Goal: Entertainment & Leisure: Browse casually

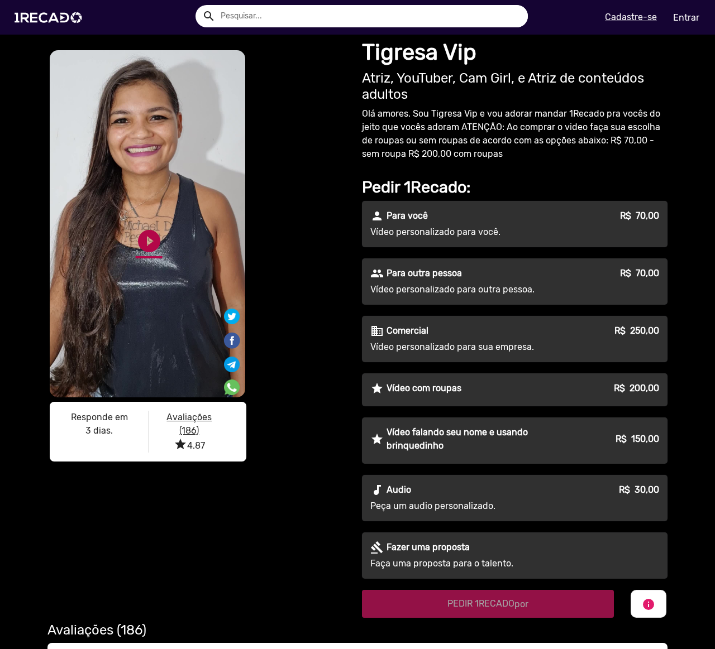
click at [147, 238] on link "play_circle_filled" at bounding box center [149, 241] width 27 height 27
click at [296, 327] on div "S1RECADO vídeos dedicados para fãs e empresas S1RECADO vídeos dedicados para fã…" at bounding box center [198, 258] width 302 height 420
click at [143, 238] on link "pause_circle" at bounding box center [149, 241] width 27 height 27
click at [41, 17] on img at bounding box center [50, 17] width 84 height 47
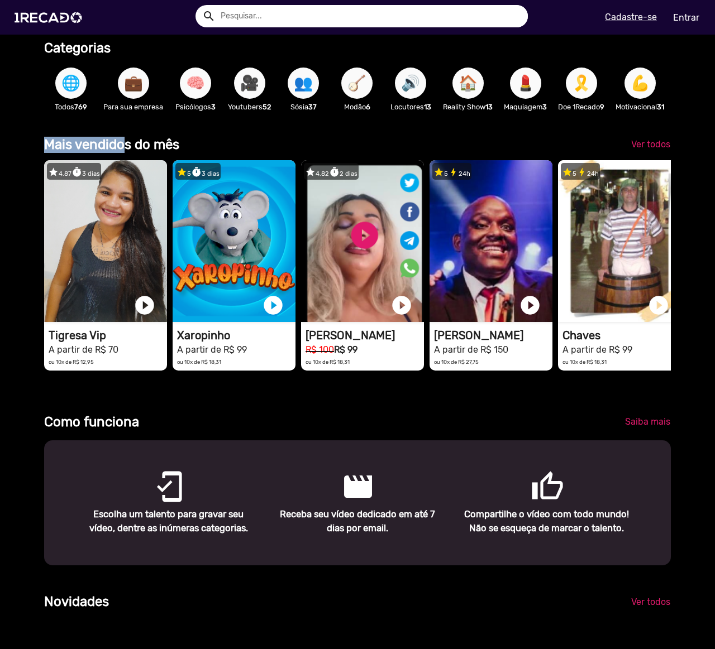
scroll to position [0, 1413]
drag, startPoint x: 40, startPoint y: 149, endPoint x: 174, endPoint y: 156, distance: 134.8
click at [174, 153] on div "Mais vendidos do mês" at bounding box center [277, 145] width 482 height 16
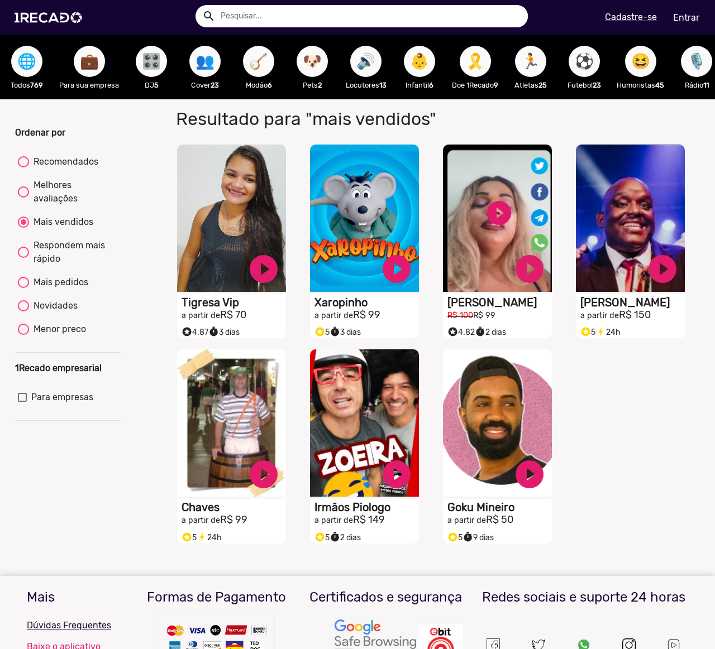
click at [61, 164] on div "Recomendados" at bounding box center [63, 161] width 69 height 13
click at [23, 168] on input "Recomendados" at bounding box center [23, 168] width 1 height 1
radio input "true"
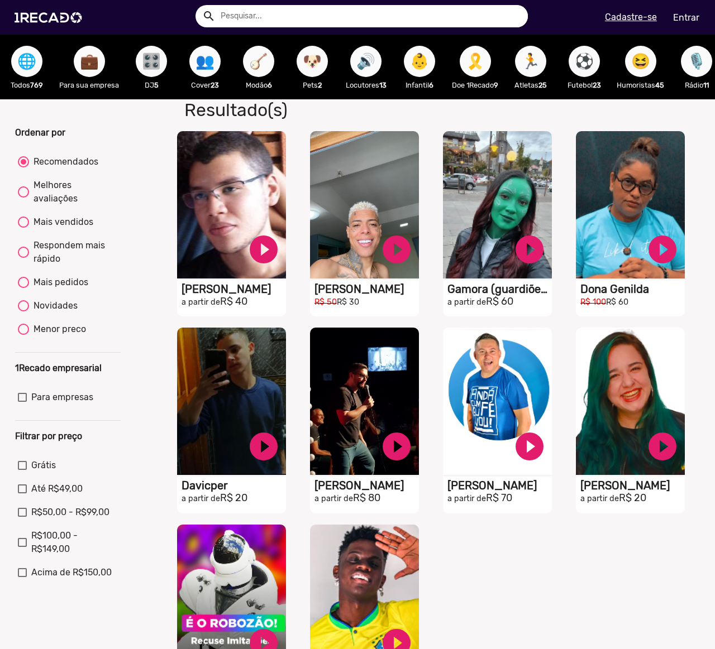
click at [25, 168] on div at bounding box center [23, 161] width 11 height 11
click at [23, 168] on input "Recomendados" at bounding box center [23, 168] width 1 height 1
click at [23, 190] on label "Melhores avaliações" at bounding box center [67, 192] width 99 height 27
click at [23, 198] on input "Melhores avaliações" at bounding box center [23, 198] width 1 height 1
radio input "true"
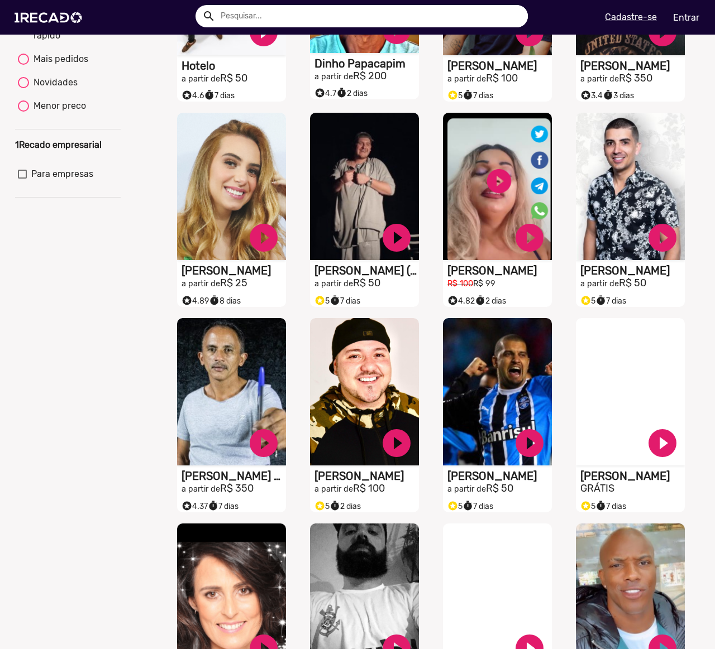
scroll to position [279, 0]
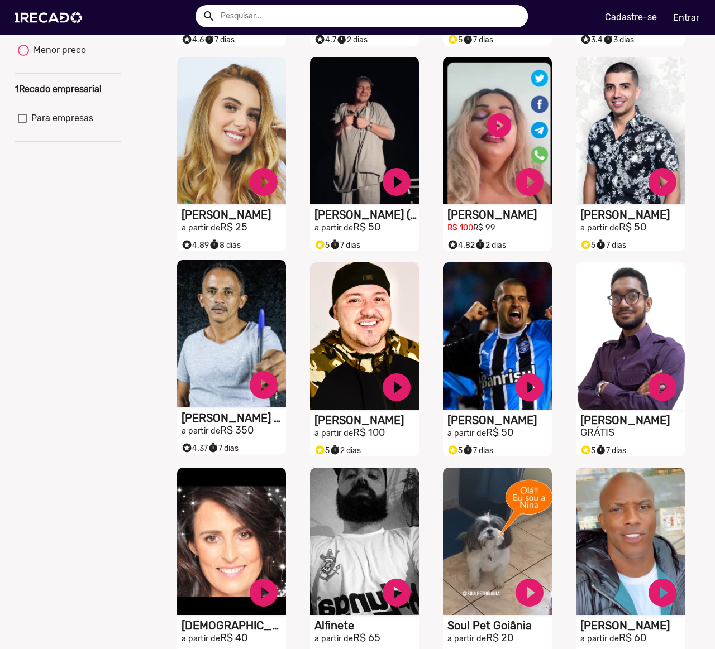
click at [243, 320] on video "S1RECADO vídeos dedicados para fãs e empresas" at bounding box center [231, 333] width 109 height 147
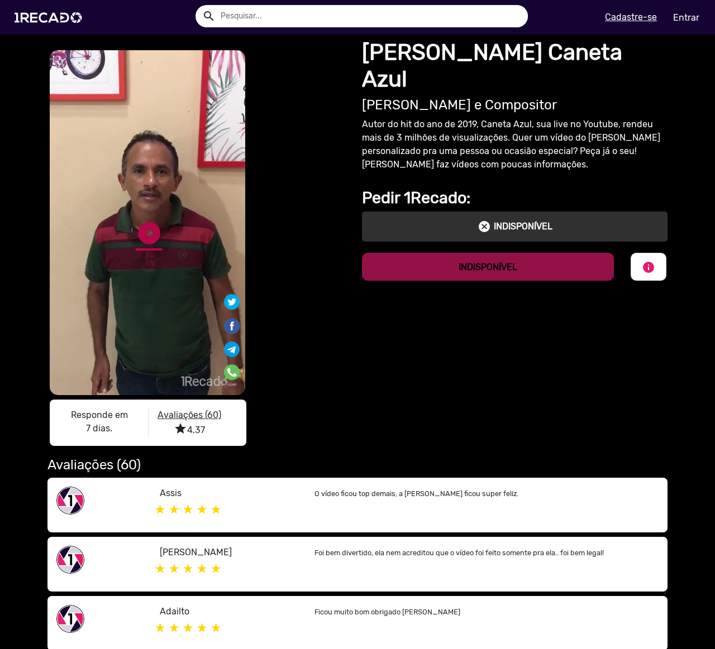
click at [141, 227] on link "play_circle_filled" at bounding box center [149, 233] width 27 height 27
click at [280, 246] on div "S1RECADO vídeos dedicados para fãs e empresas S1RECADO vídeos dedicados para fã…" at bounding box center [198, 250] width 302 height 405
click at [280, 244] on div "S1RECADO vídeos dedicados para fãs e empresas S1RECADO vídeos dedicados para fã…" at bounding box center [198, 250] width 302 height 405
click at [149, 235] on link "pause_circle" at bounding box center [149, 233] width 27 height 27
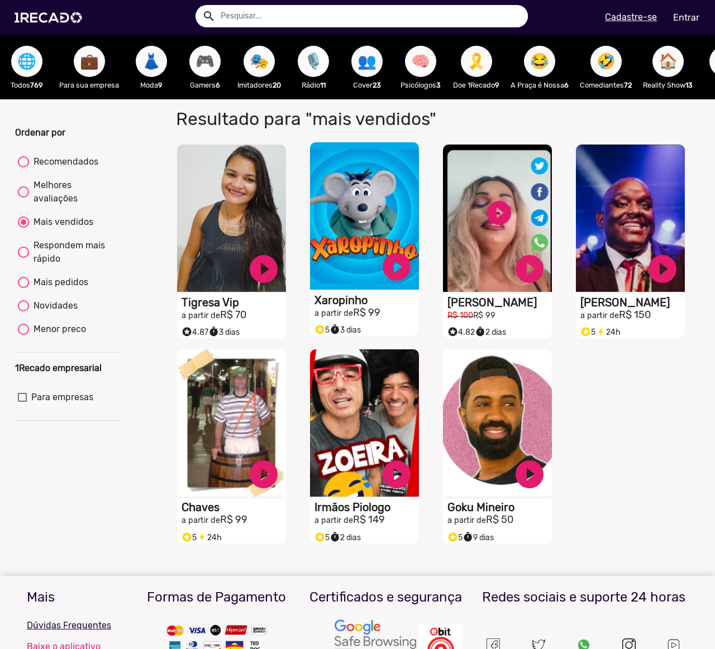
click at [365, 223] on video "S1RECADO vídeos dedicados para fãs e empresas" at bounding box center [364, 215] width 109 height 147
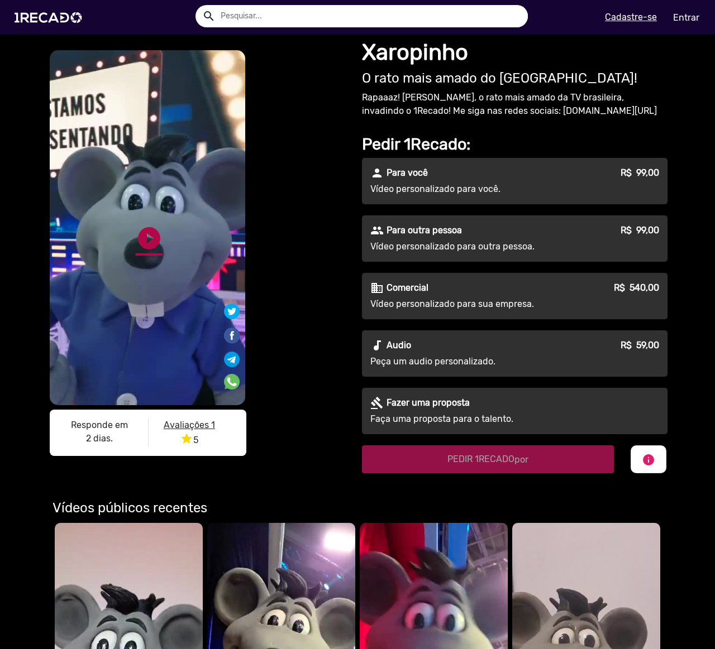
click at [142, 236] on link "play_circle_filled" at bounding box center [149, 238] width 27 height 27
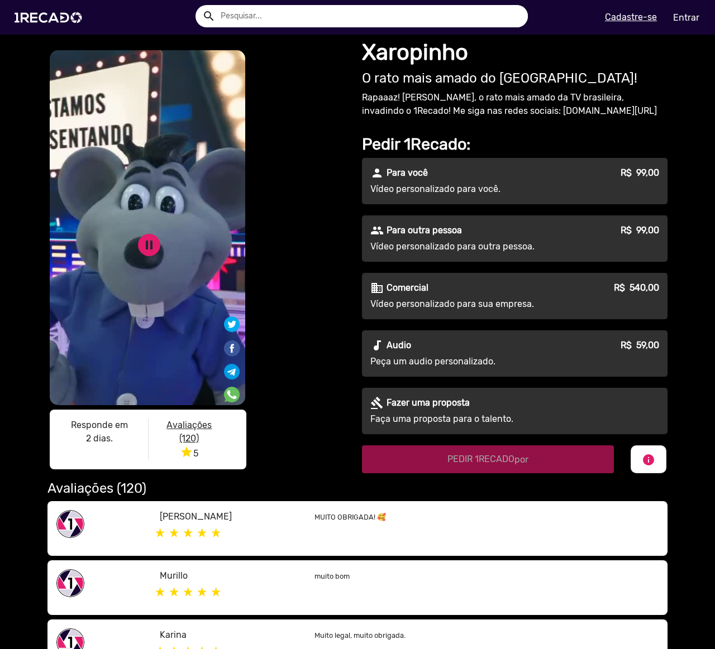
click at [316, 233] on div "S1RECADO vídeos dedicados para fãs e empresas S1RECADO vídeos dedicados para fã…" at bounding box center [198, 262] width 302 height 428
click at [315, 232] on div "S1RECADO vídeos dedicados para fãs e empresas S1RECADO vídeos dedicados para fã…" at bounding box center [198, 262] width 302 height 428
click at [54, 21] on img at bounding box center [50, 17] width 84 height 47
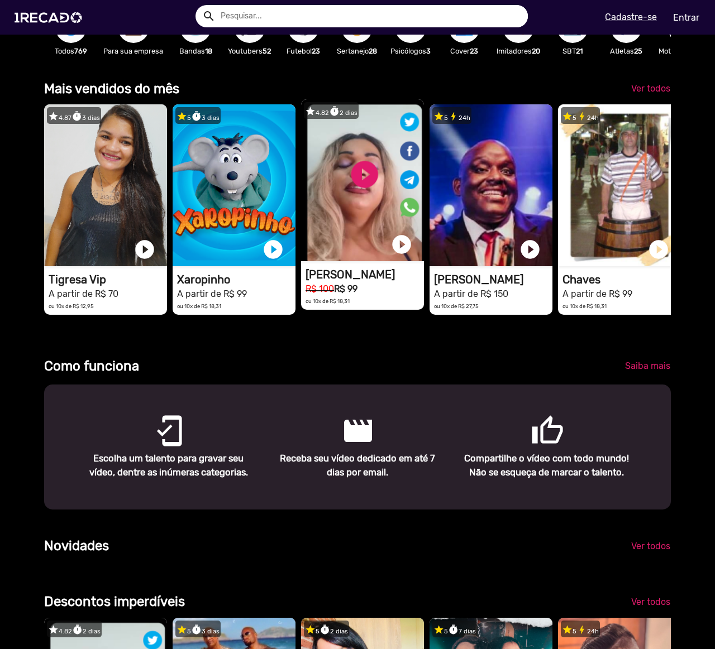
scroll to position [335, 0]
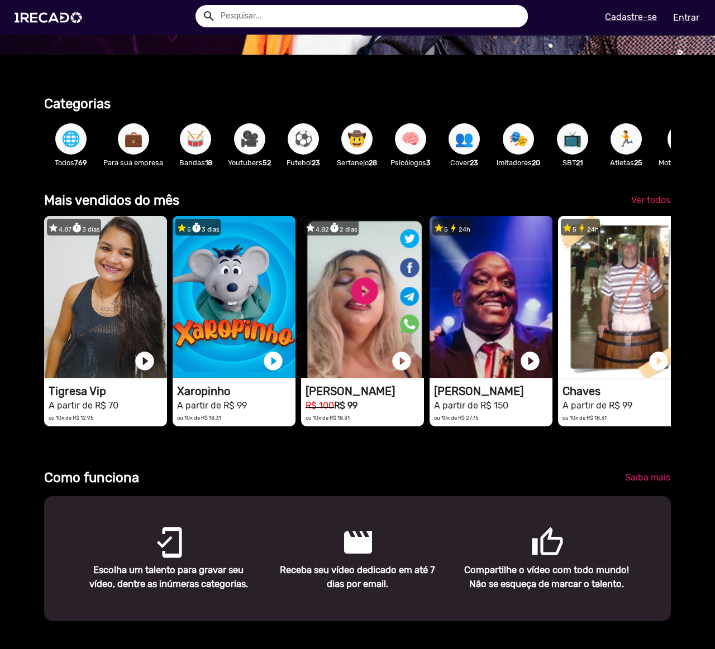
click at [295, 144] on span "⚽" at bounding box center [303, 138] width 19 height 31
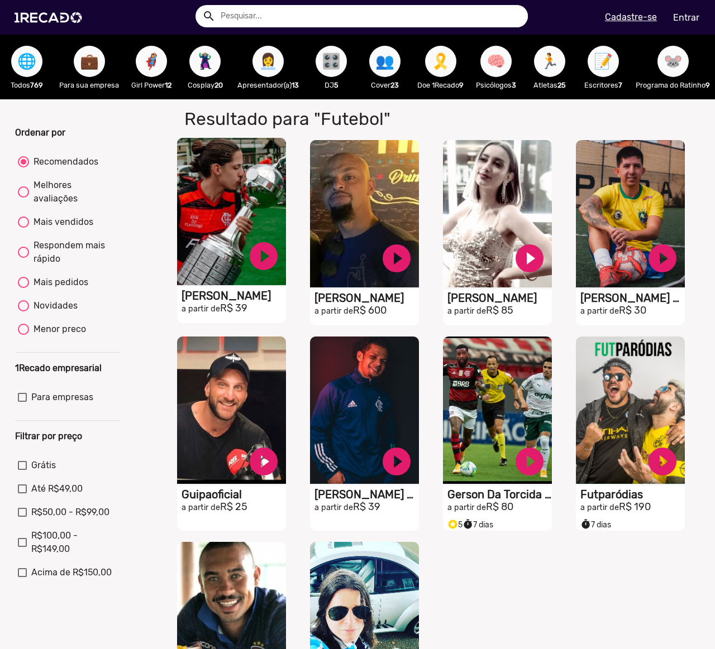
scroll to position [112, 0]
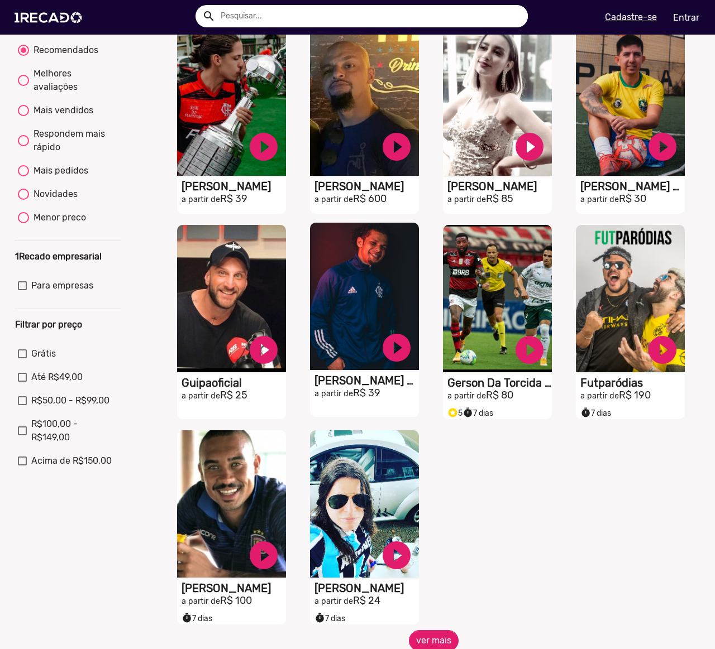
click at [355, 305] on video "S1RECADO vídeos dedicados para fãs e empresas" at bounding box center [364, 296] width 109 height 147
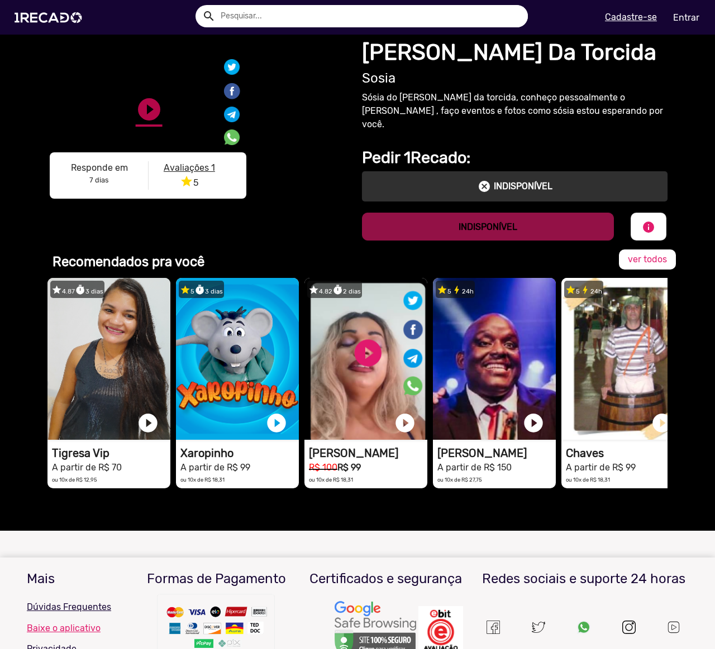
click at [142, 235] on link "play_circle_filled" at bounding box center [149, 238] width 27 height 27
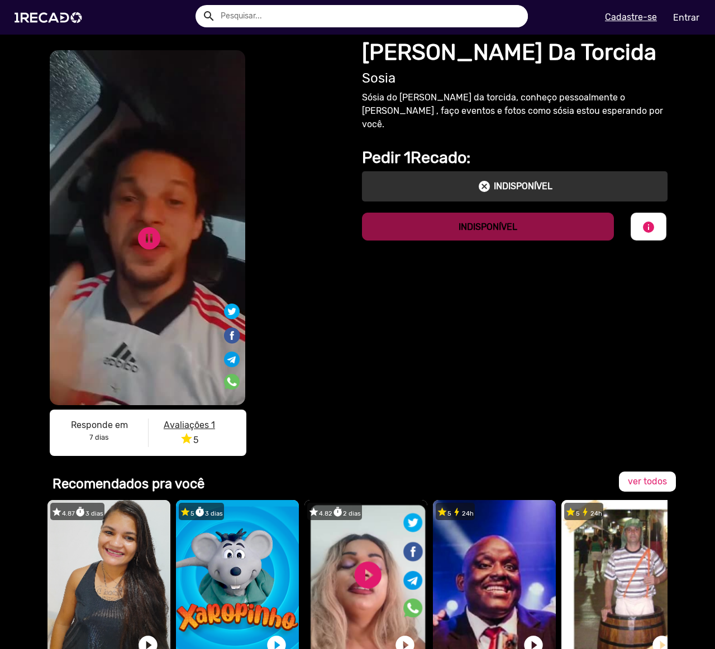
click at [307, 224] on div "S1RECADO vídeos dedicados para fãs e empresas S1RECADO vídeos dedicados para fã…" at bounding box center [198, 255] width 302 height 415
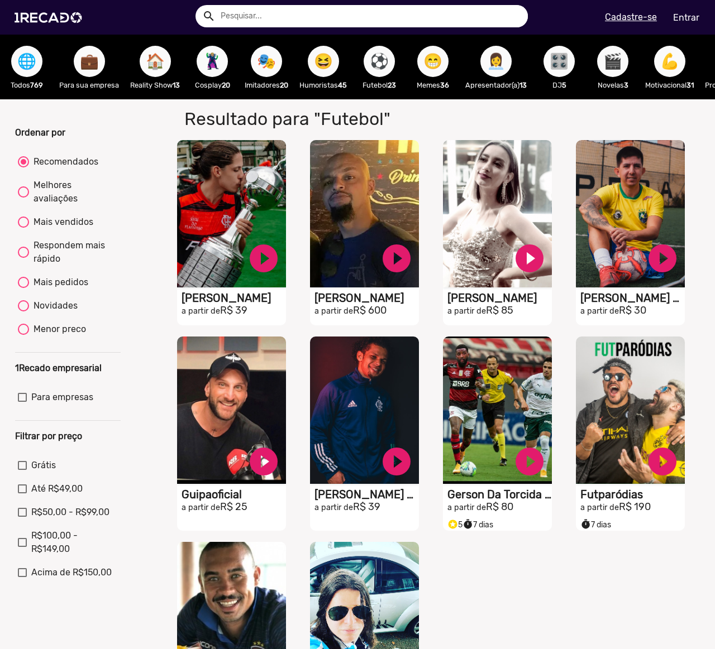
click at [31, 289] on div "Mais pedidos" at bounding box center [58, 282] width 59 height 13
click at [23, 289] on input "Mais pedidos" at bounding box center [23, 288] width 1 height 1
radio input "true"
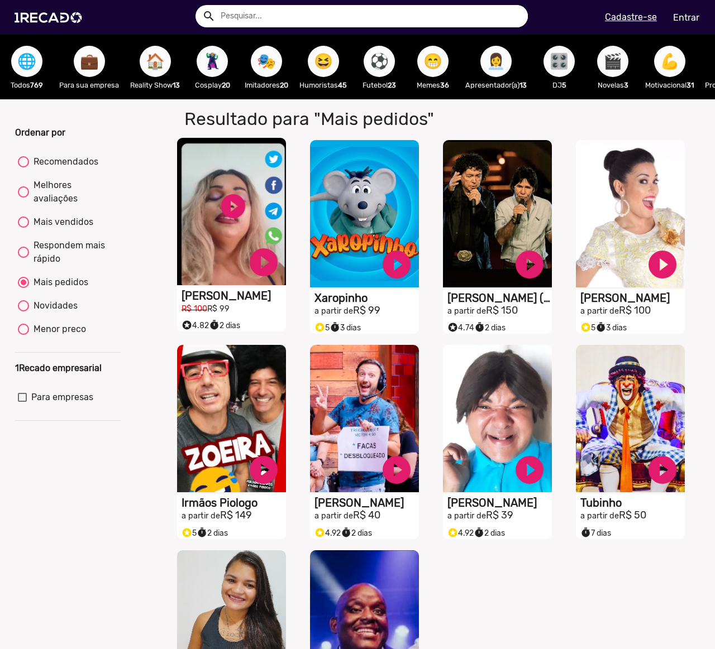
click at [230, 215] on video "S1RECADO vídeos dedicados para fãs e empresas" at bounding box center [231, 211] width 109 height 147
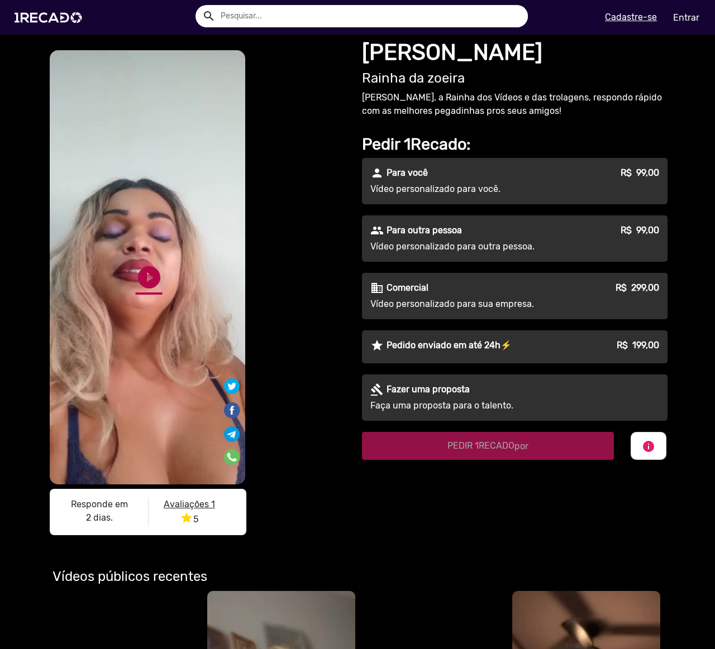
click at [145, 280] on link "play_circle_filled" at bounding box center [149, 277] width 27 height 27
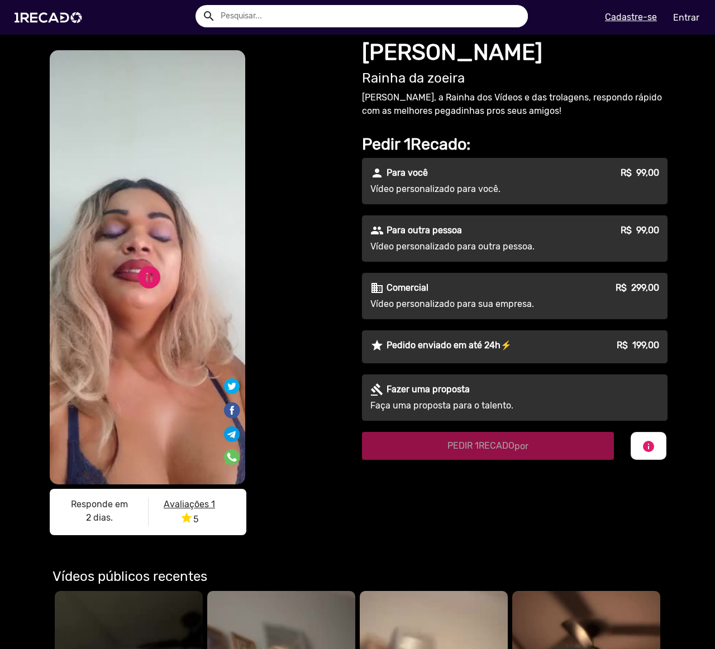
click at [314, 275] on div "S1RECADO vídeos dedicados para fãs e empresas S1RECADO vídeos dedicados para fã…" at bounding box center [198, 295] width 302 height 494
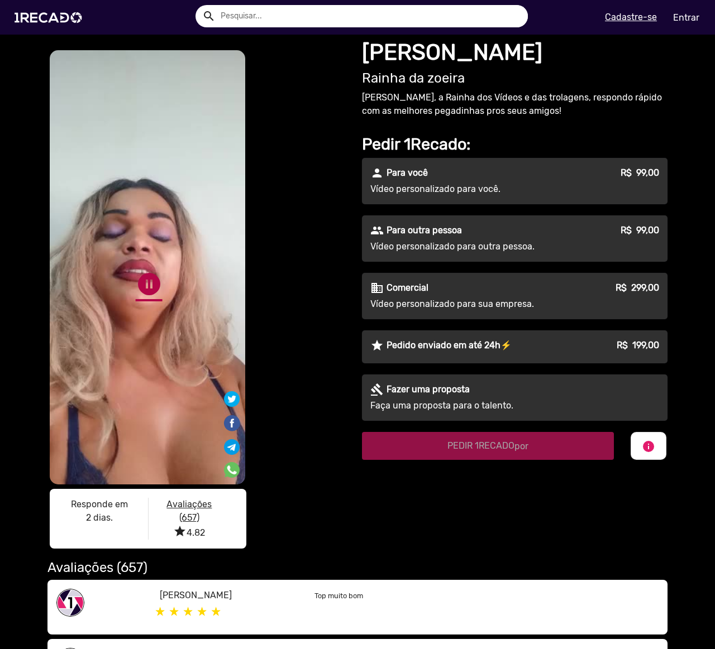
click at [142, 271] on link "pause_circle" at bounding box center [149, 284] width 27 height 27
click at [34, 16] on img at bounding box center [50, 17] width 84 height 47
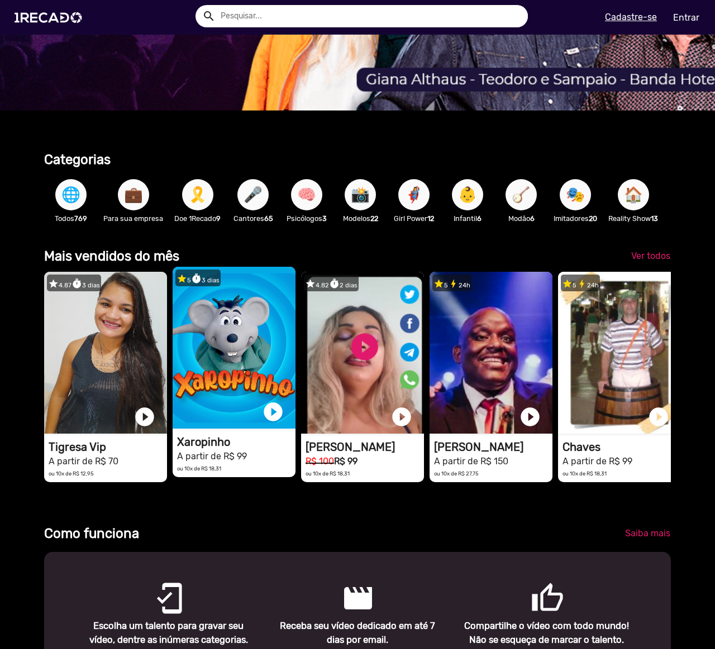
scroll to position [391, 0]
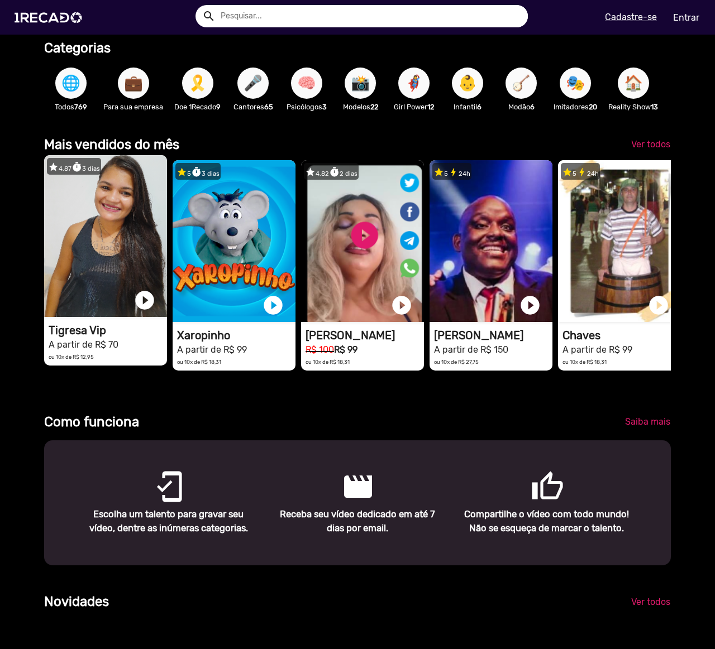
click at [118, 251] on video "1RECADO vídeos dedicados para fãs e empresas" at bounding box center [105, 236] width 123 height 162
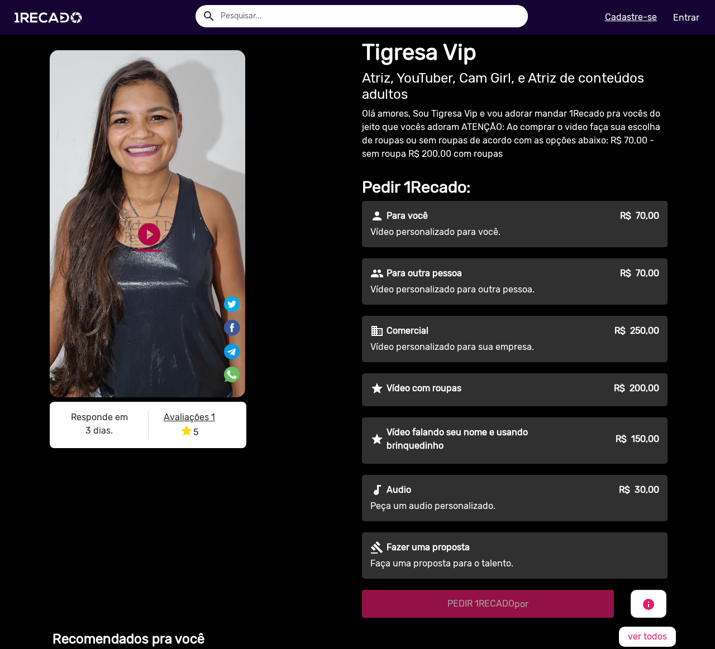
click at [143, 228] on link "play_circle_filled" at bounding box center [149, 234] width 27 height 27
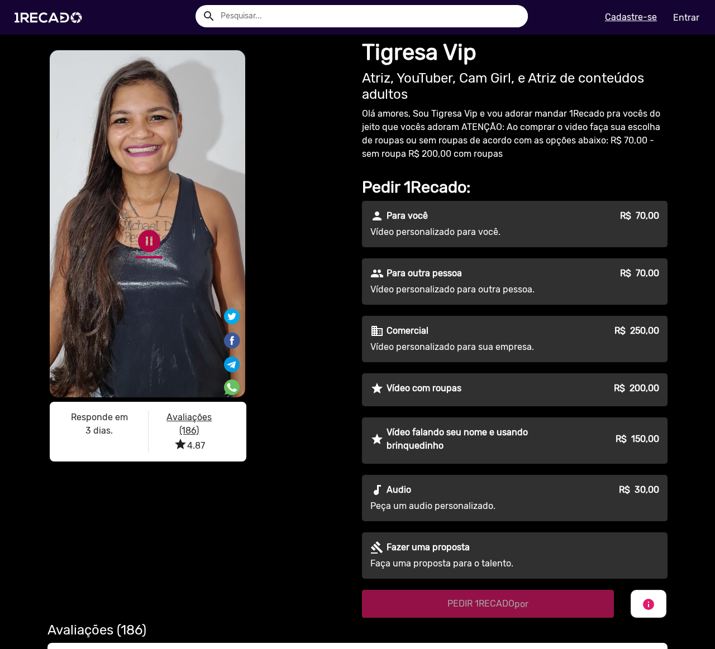
click at [139, 247] on link "pause_circle" at bounding box center [149, 241] width 27 height 27
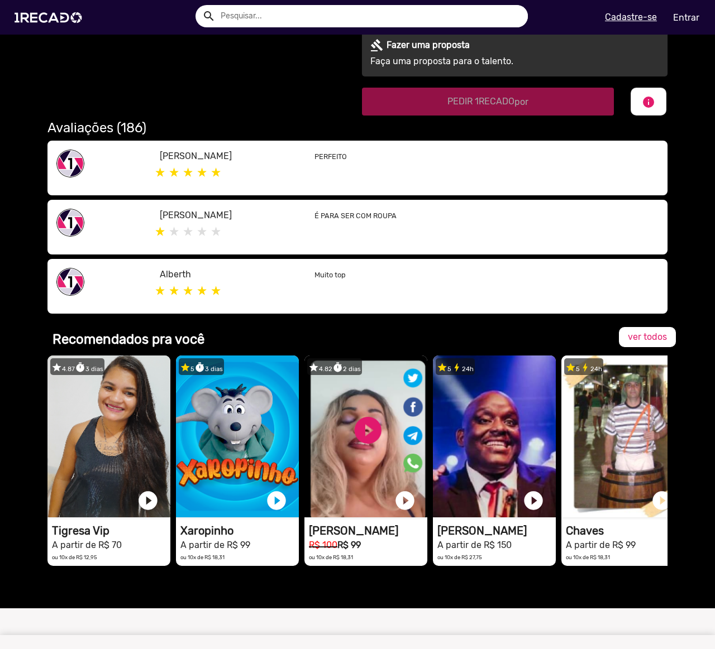
scroll to position [670, 0]
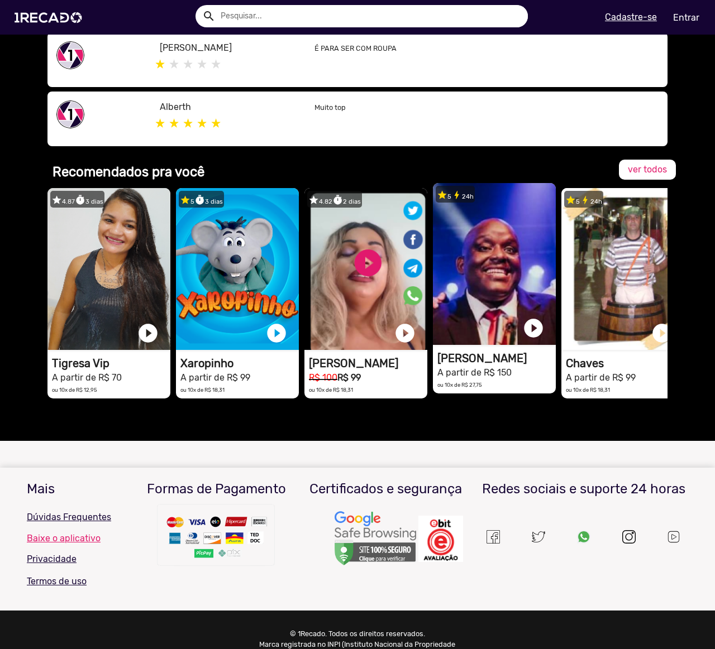
click at [492, 259] on video "1RECADO vídeos dedicados para fãs e empresas" at bounding box center [494, 264] width 123 height 162
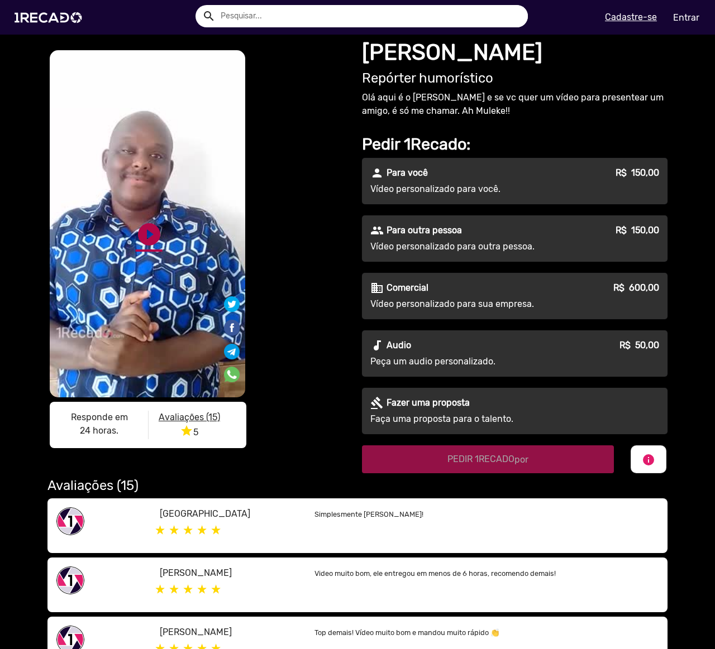
click at [142, 228] on link "play_circle_filled" at bounding box center [149, 234] width 27 height 27
click at [322, 231] on div "S1RECADO vídeos dedicados para fãs e empresas S1RECADO vídeos dedicados para fã…" at bounding box center [198, 251] width 302 height 407
click at [317, 232] on div "S1RECADO vídeos dedicados para fãs e empresas S1RECADO vídeos dedicados para fã…" at bounding box center [198, 251] width 302 height 407
click at [145, 235] on link "pause_circle" at bounding box center [149, 234] width 27 height 27
